Goal: Information Seeking & Learning: Learn about a topic

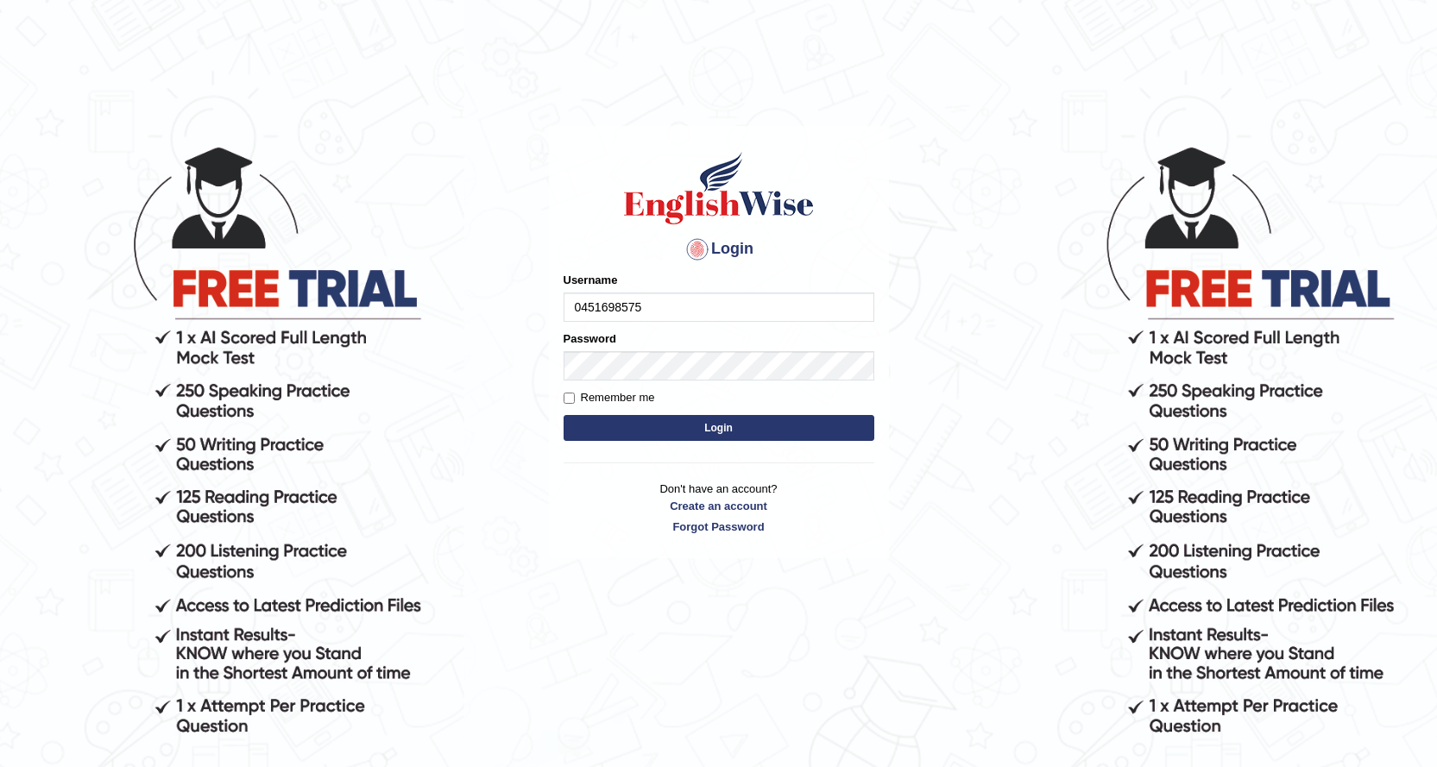
type input "0451698575"
click at [683, 429] on button "Login" at bounding box center [718, 428] width 311 height 26
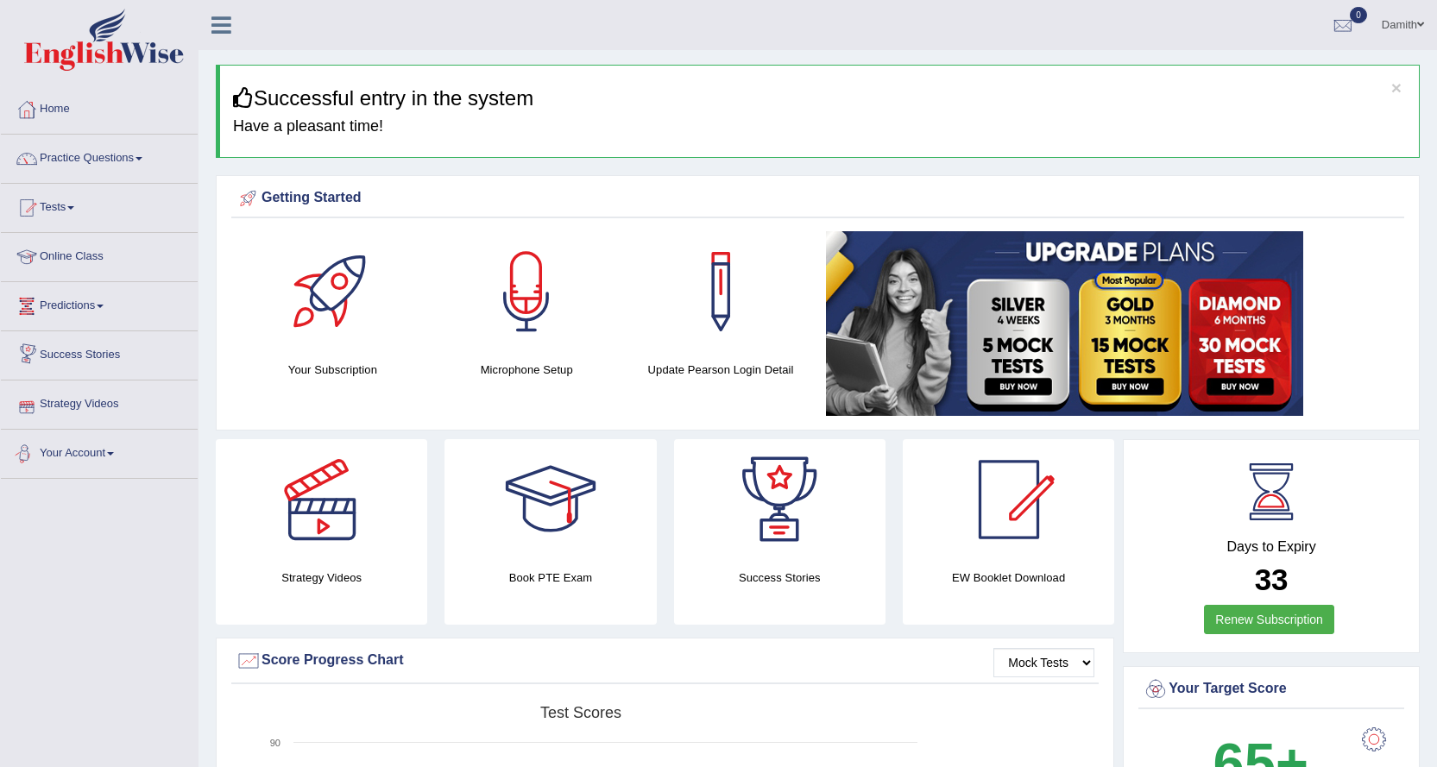
click at [108, 411] on link "Strategy Videos" at bounding box center [99, 402] width 197 height 43
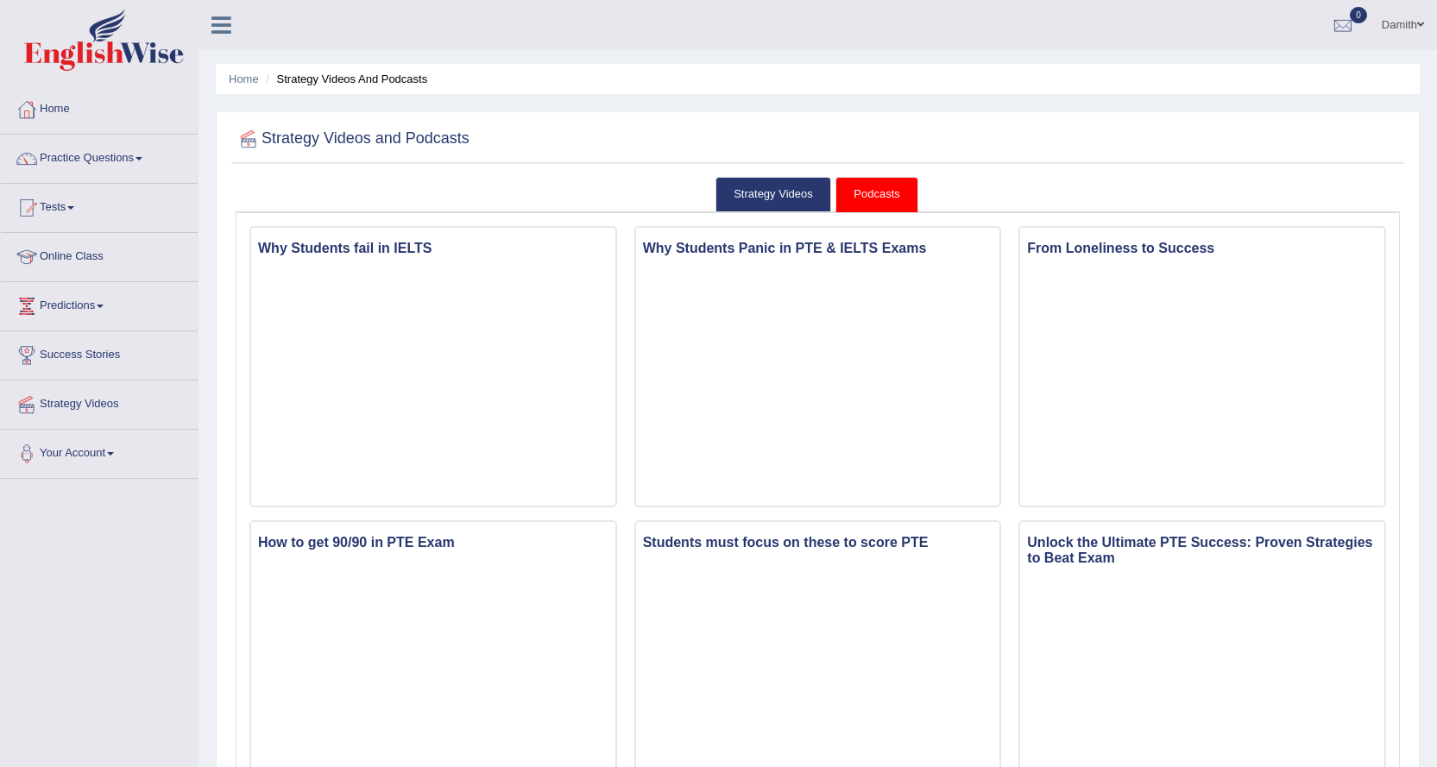
click at [690, 135] on div at bounding box center [818, 139] width 1164 height 35
click at [754, 191] on link "Strategy Videos" at bounding box center [773, 194] width 116 height 35
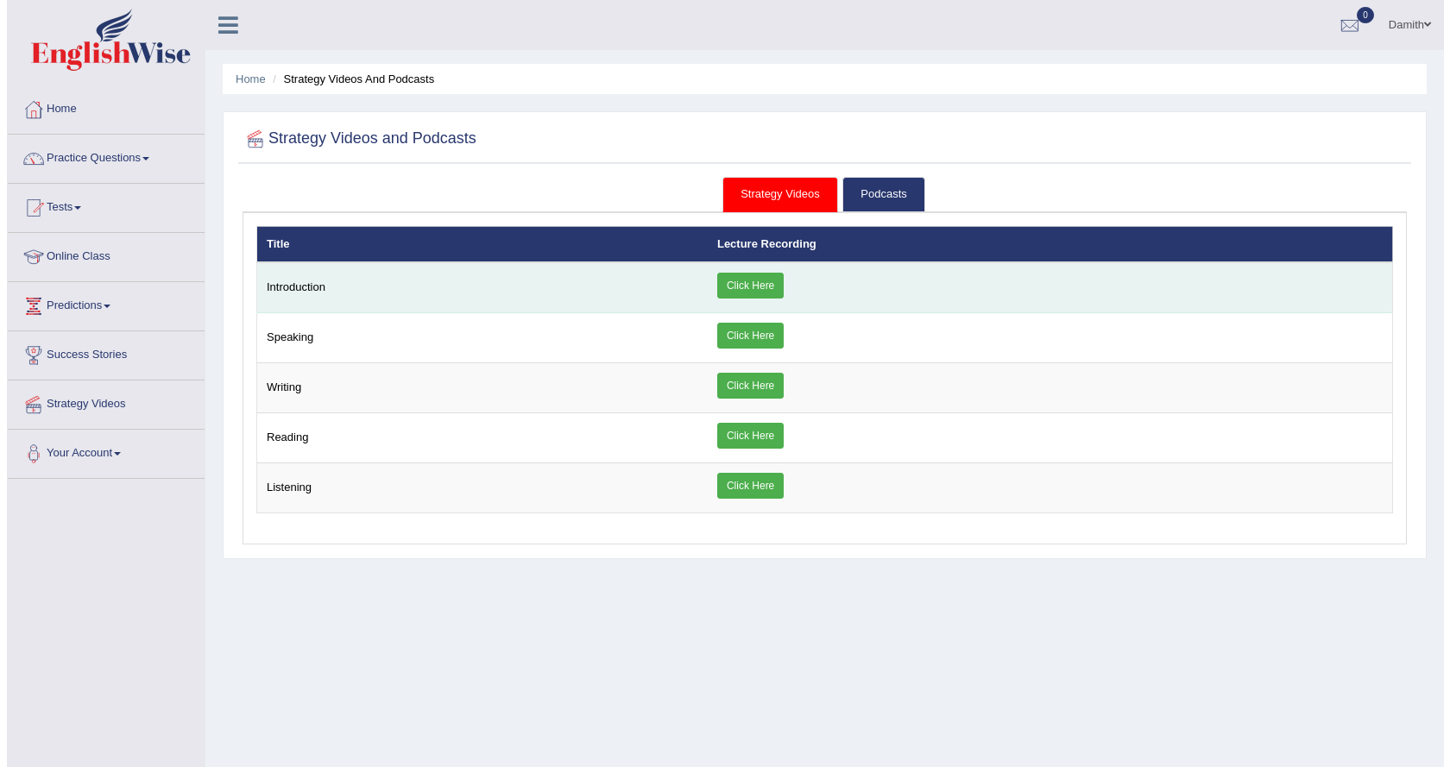
scroll to position [139, 0]
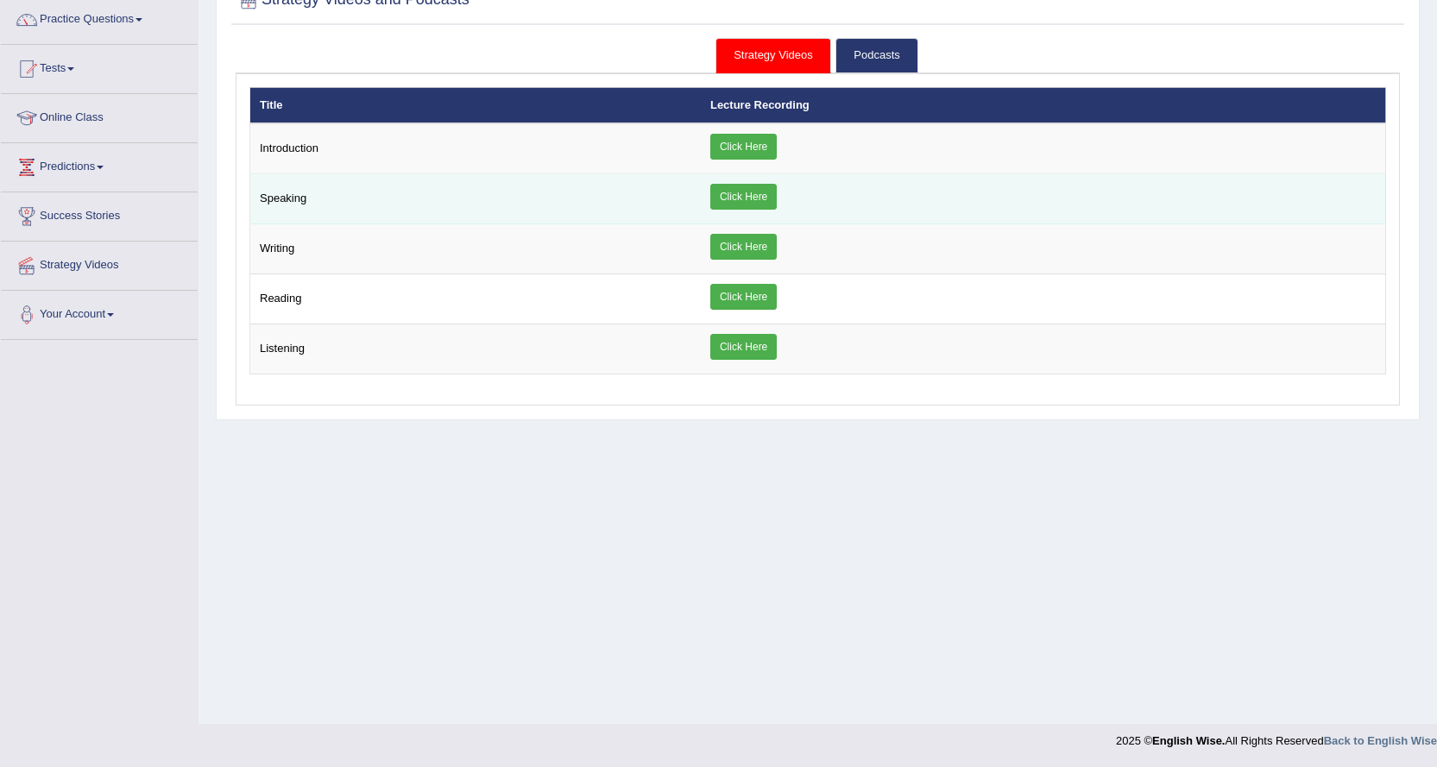
click at [758, 193] on link "Click Here" at bounding box center [743, 197] width 66 height 26
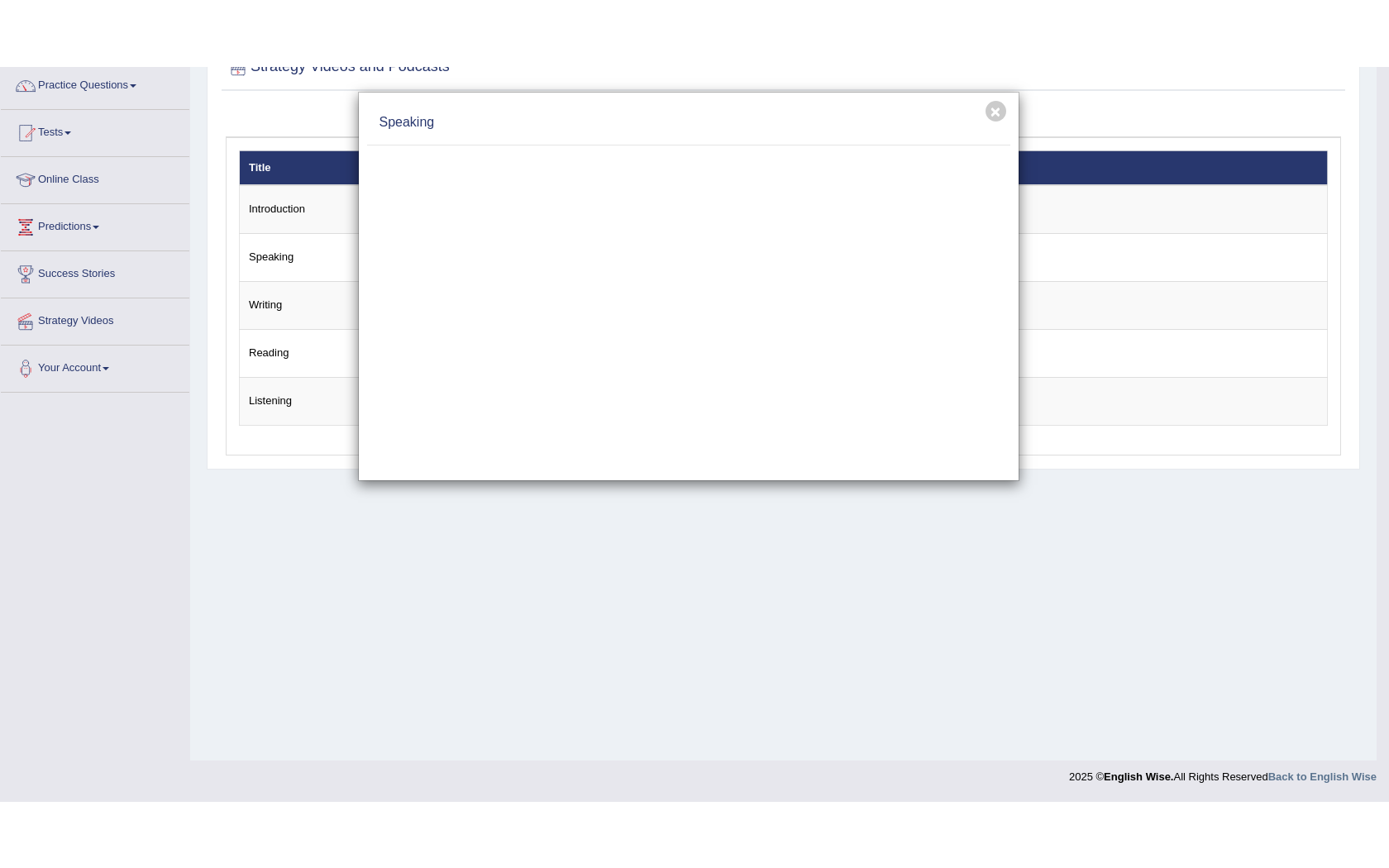
scroll to position [0, 0]
